Goal: Find contact information

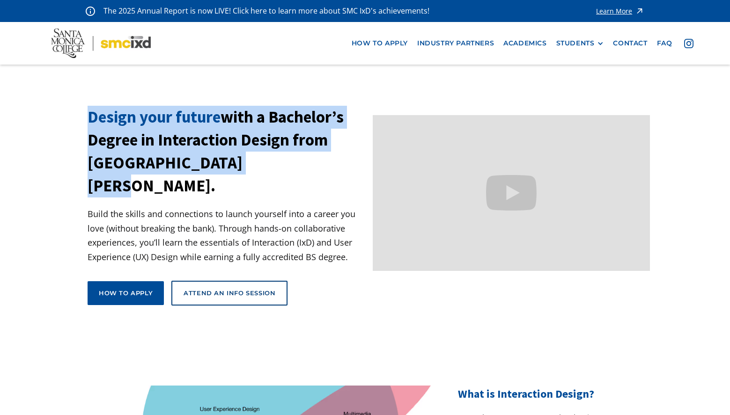
drag, startPoint x: 87, startPoint y: 116, endPoint x: 273, endPoint y: 164, distance: 192.5
click at [273, 164] on h1 "Design your future with a Bachelor’s Degree in Interaction Design from [GEOGRAP…" at bounding box center [227, 152] width 278 height 92
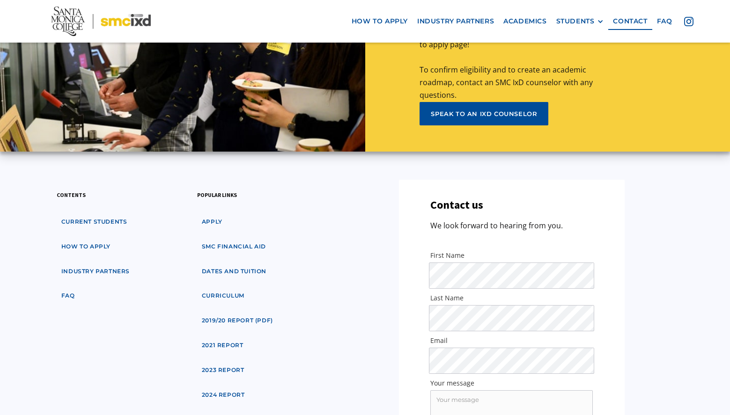
scroll to position [4596, 0]
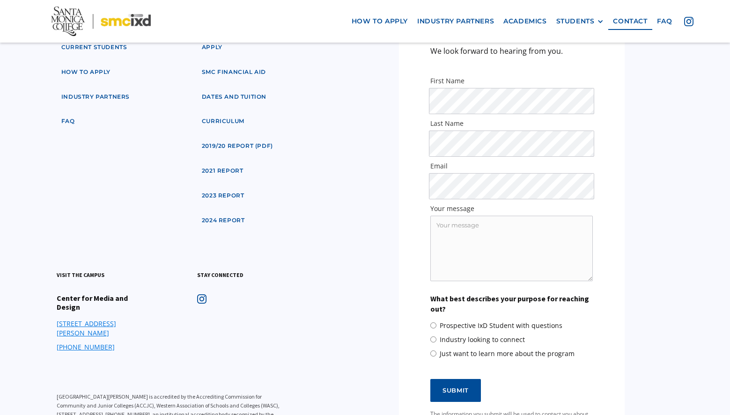
click at [679, 88] on div "contents Current students how to apply industry partners faq popular links appl…" at bounding box center [366, 242] width 657 height 474
click at [351, 110] on div "Contact us We look forward to hearing from you. First Name Last Name Email Your…" at bounding box center [511, 242] width 328 height 474
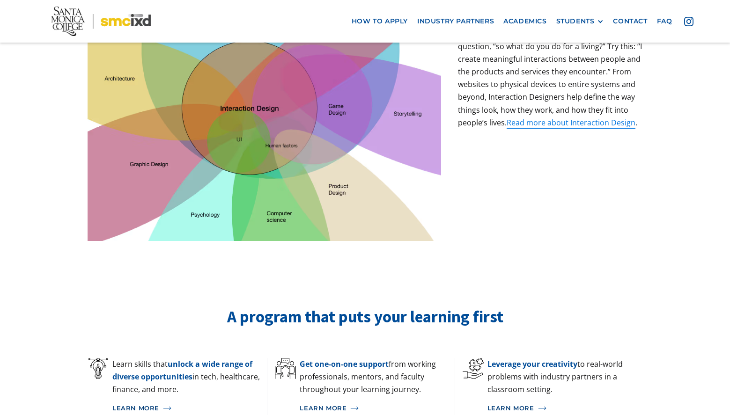
scroll to position [0, 0]
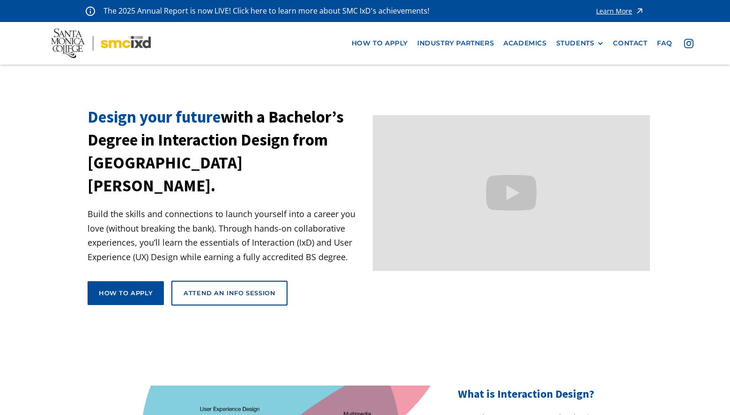
click at [601, 45] on div at bounding box center [600, 43] width 7 height 7
click at [630, 47] on link "contact" at bounding box center [630, 43] width 44 height 17
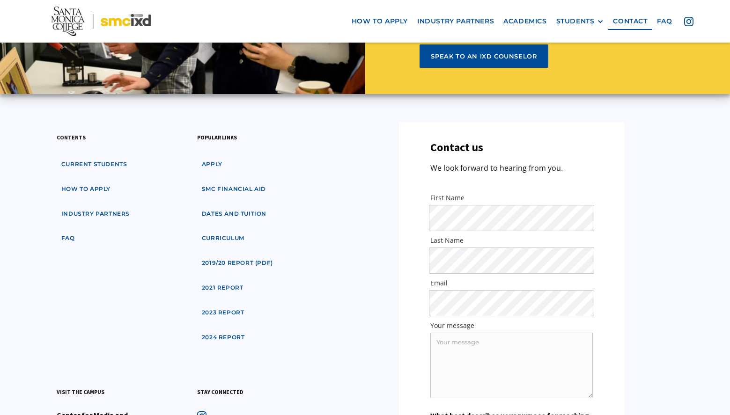
scroll to position [4596, 0]
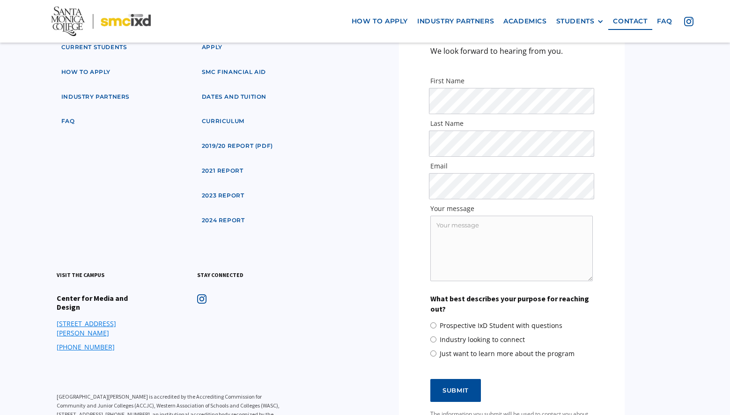
click at [344, 125] on div "contents Current students how to apply industry partners faq popular links appl…" at bounding box center [366, 242] width 657 height 474
